Goal: Find contact information: Find contact information

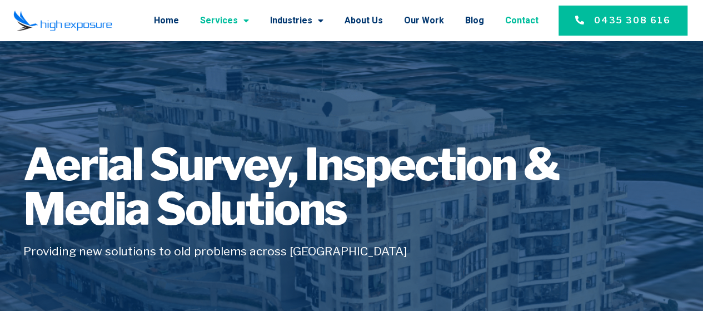
click at [526, 20] on link "Contact" at bounding box center [521, 20] width 33 height 29
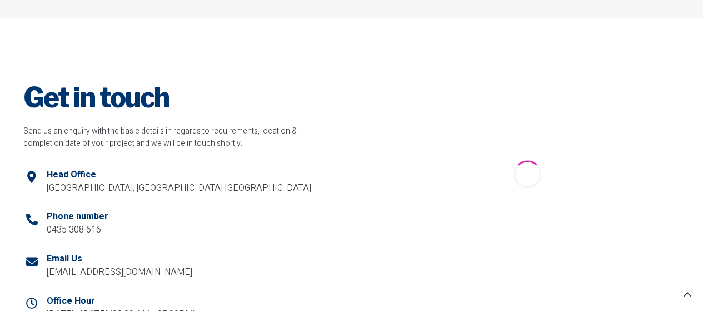
scroll to position [389, 0]
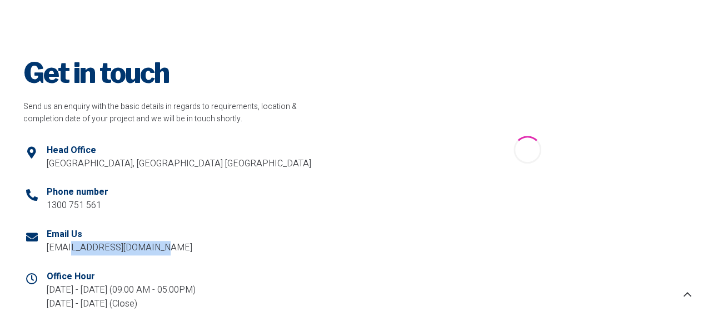
drag, startPoint x: 181, startPoint y: 248, endPoint x: 70, endPoint y: 244, distance: 110.7
click at [70, 244] on li "Email Us [EMAIL_ADDRESS][DOMAIN_NAME]" at bounding box center [175, 242] width 305 height 42
copy p "[DOMAIN_NAME]"
